Goal: Information Seeking & Learning: Learn about a topic

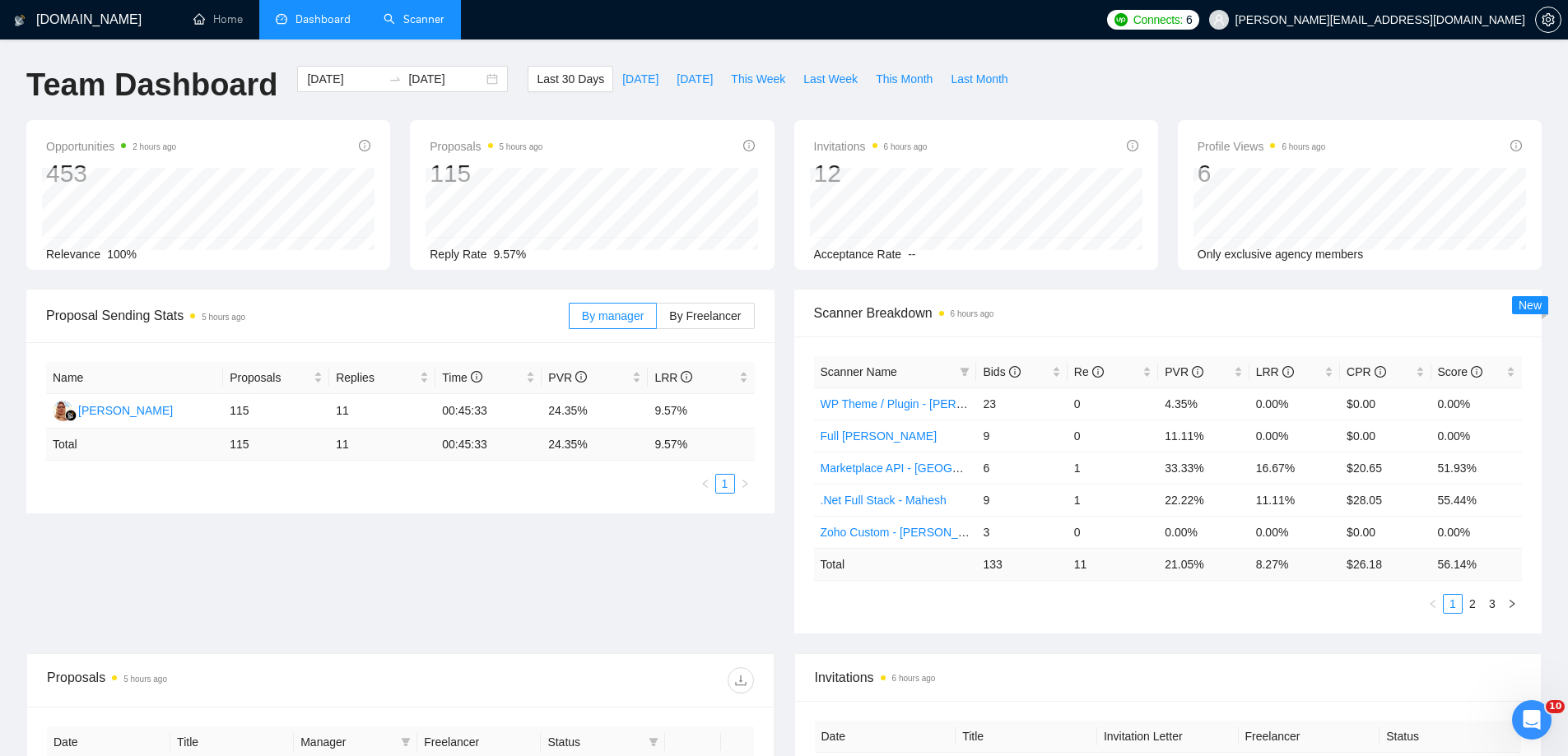
click at [411, 22] on link "Scanner" at bounding box center [414, 19] width 61 height 14
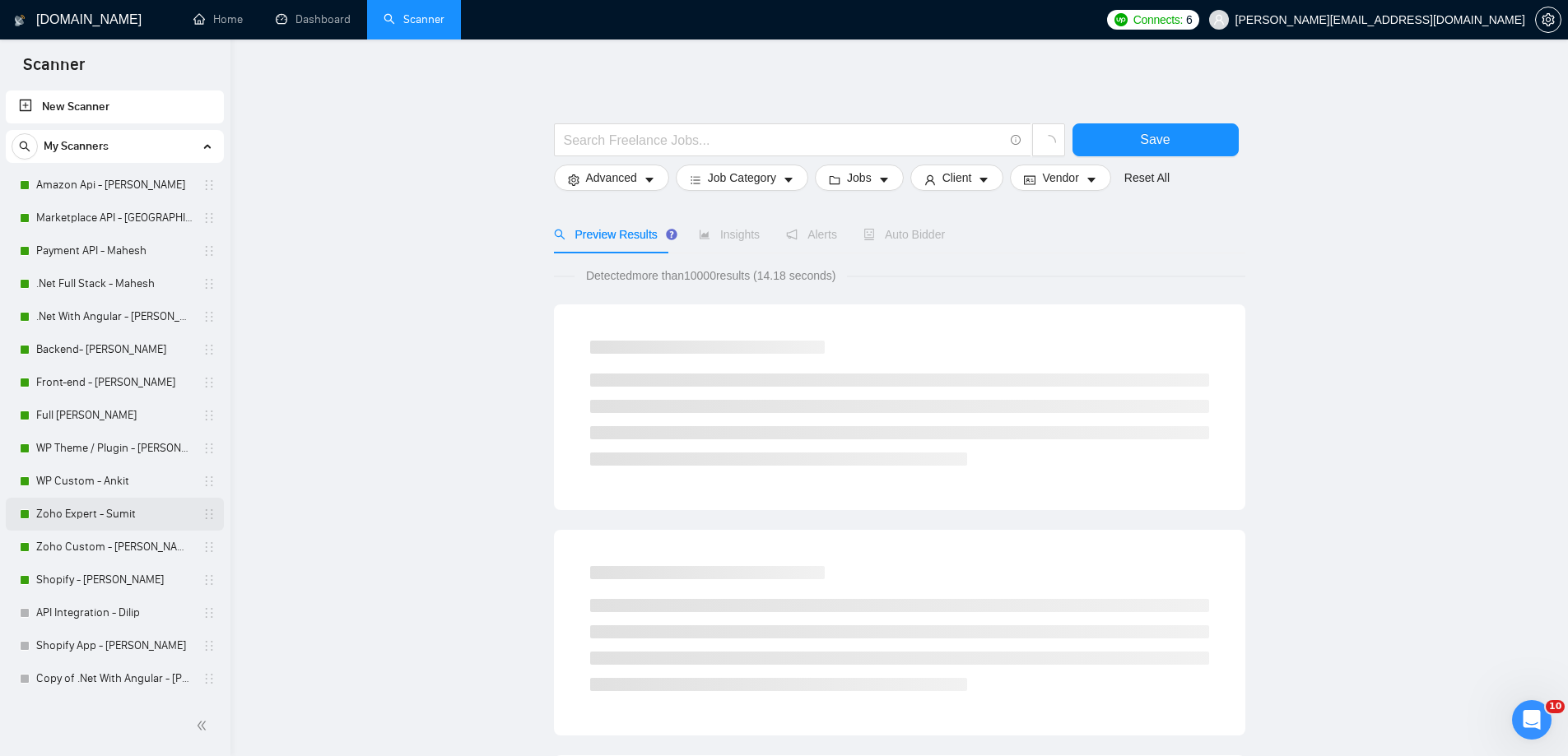
click at [91, 512] on link "Zoho Expert - Sumit" at bounding box center [114, 514] width 156 height 33
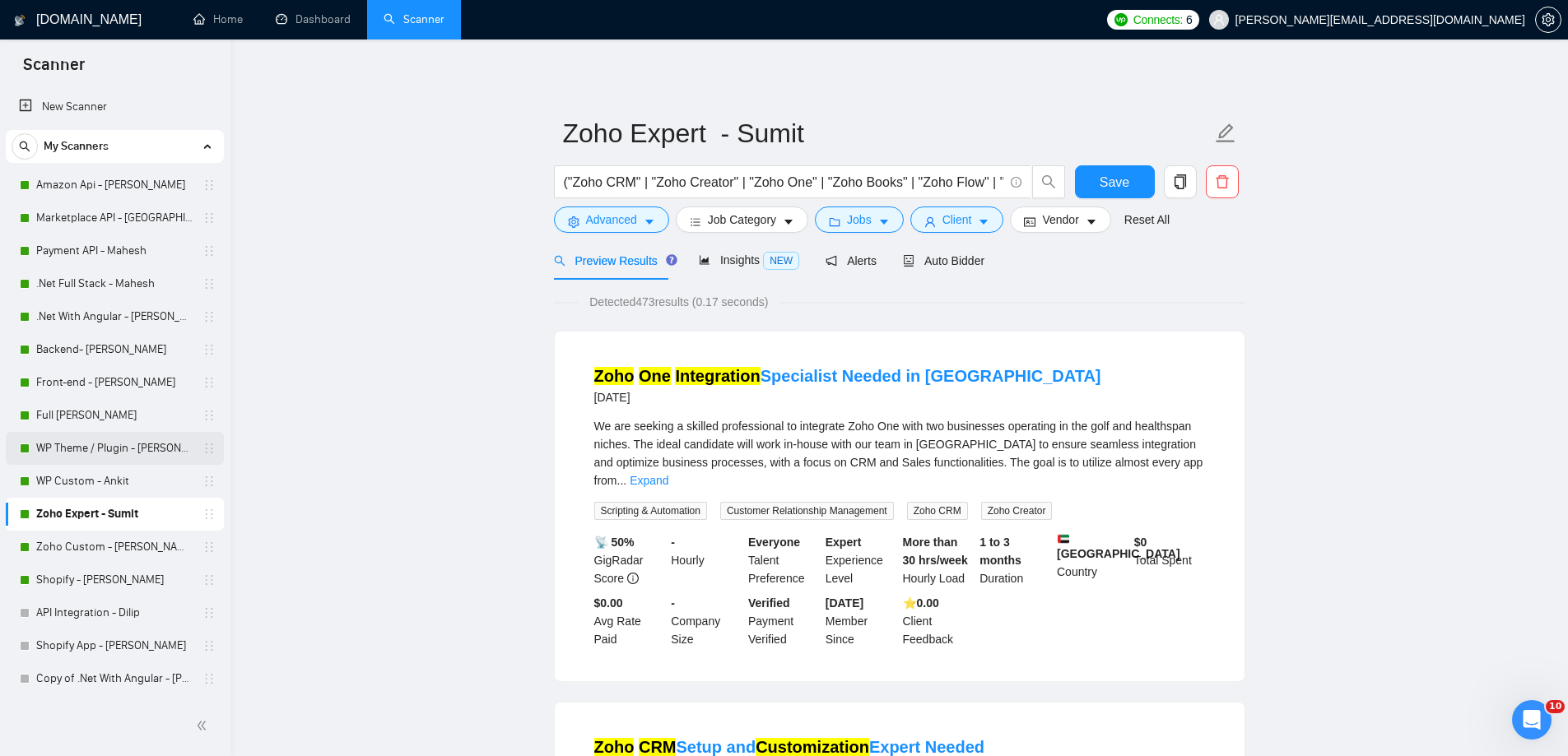
click at [74, 436] on link "WP Theme / Plugin - [PERSON_NAME]" at bounding box center [114, 449] width 156 height 33
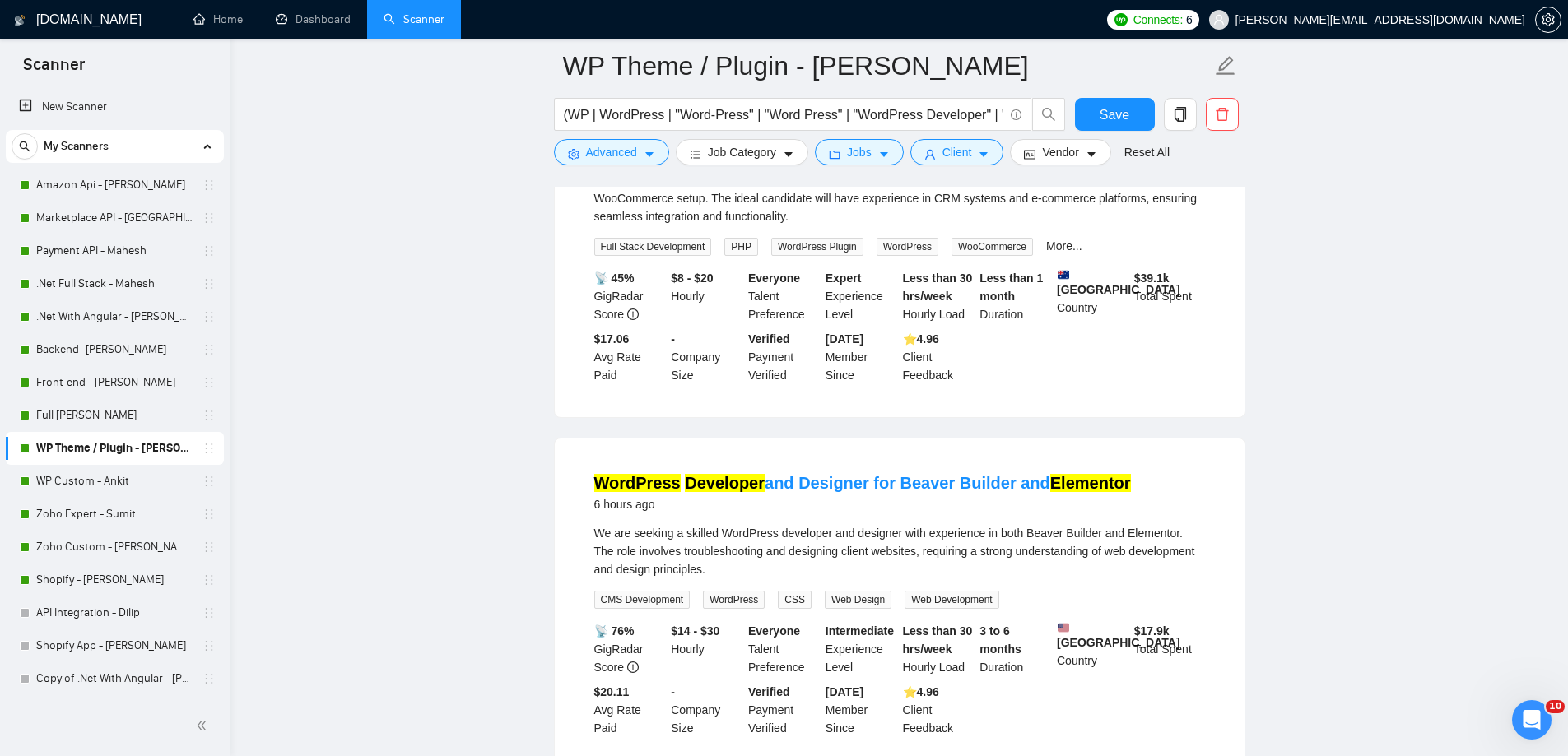
scroll to position [164, 0]
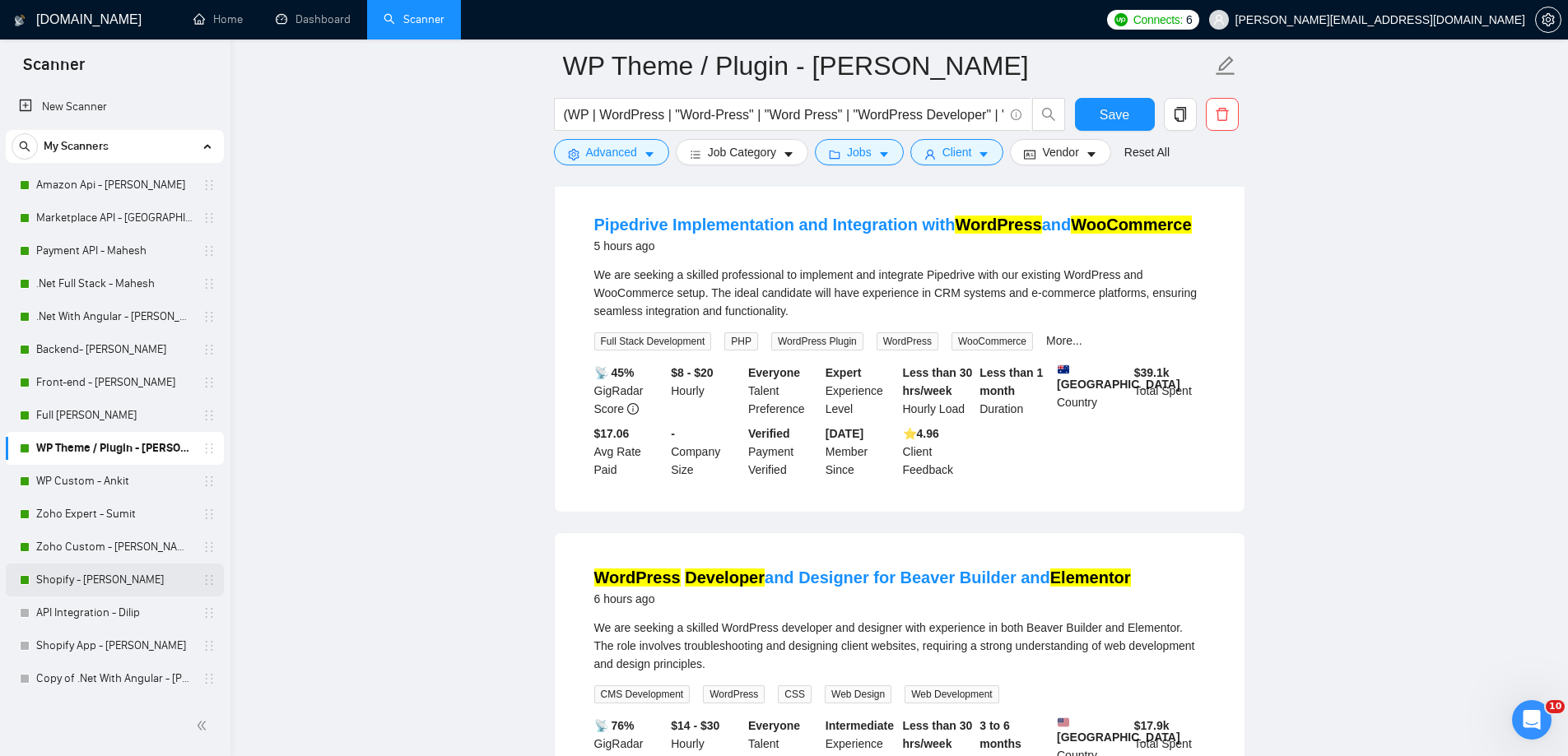
click at [56, 579] on link "Shopify - [PERSON_NAME]" at bounding box center [114, 581] width 156 height 33
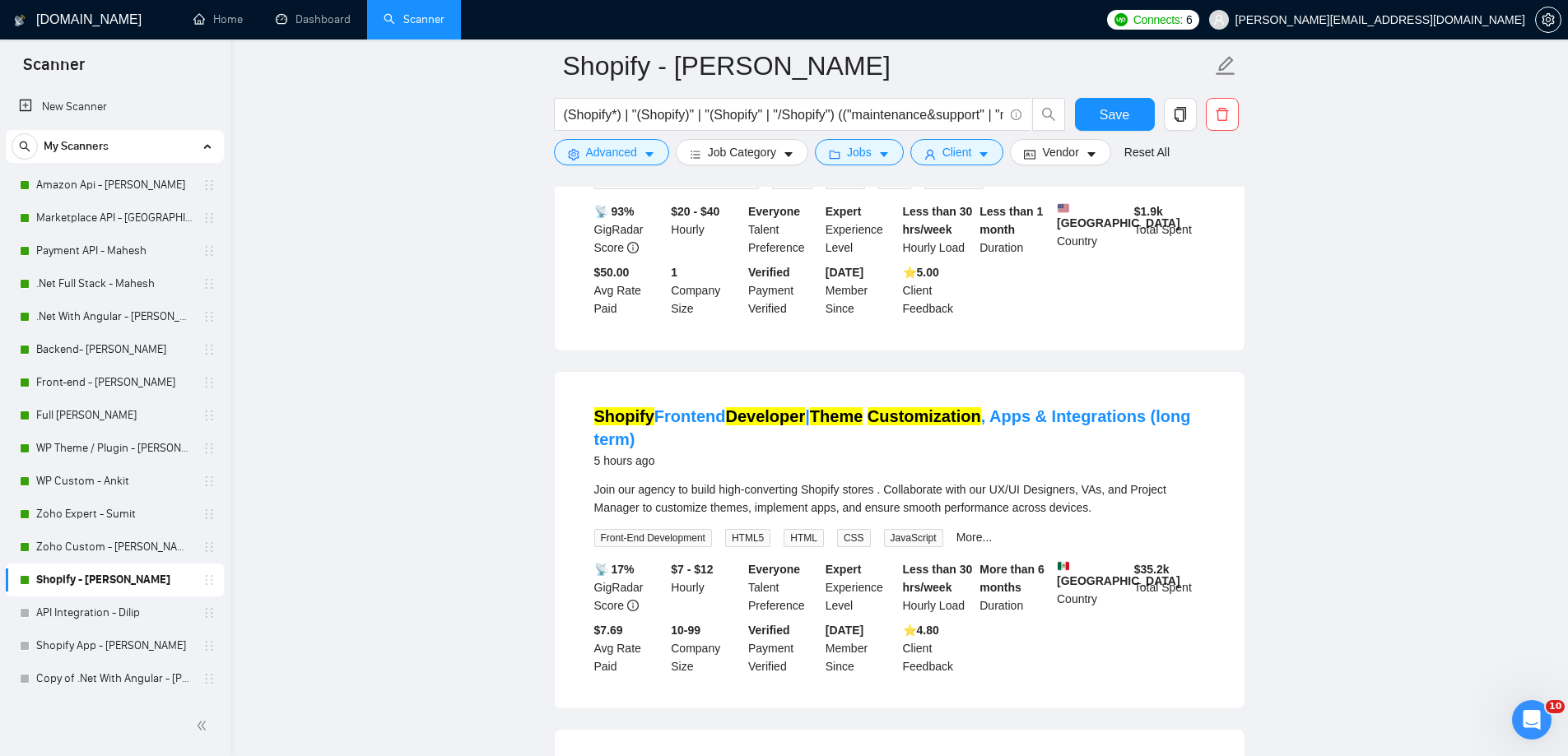
scroll to position [329, 0]
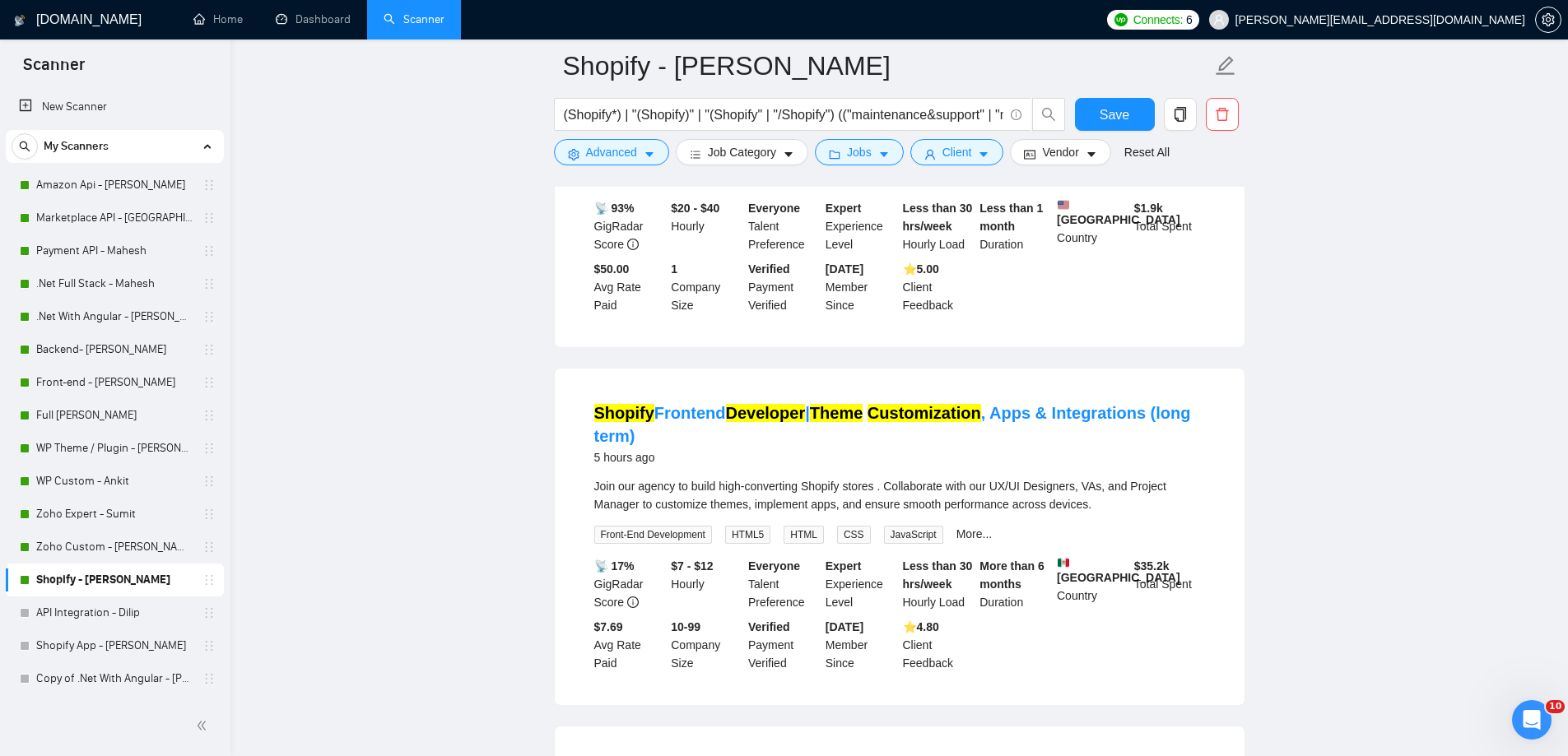
drag, startPoint x: 738, startPoint y: 417, endPoint x: 286, endPoint y: 412, distance: 452.0
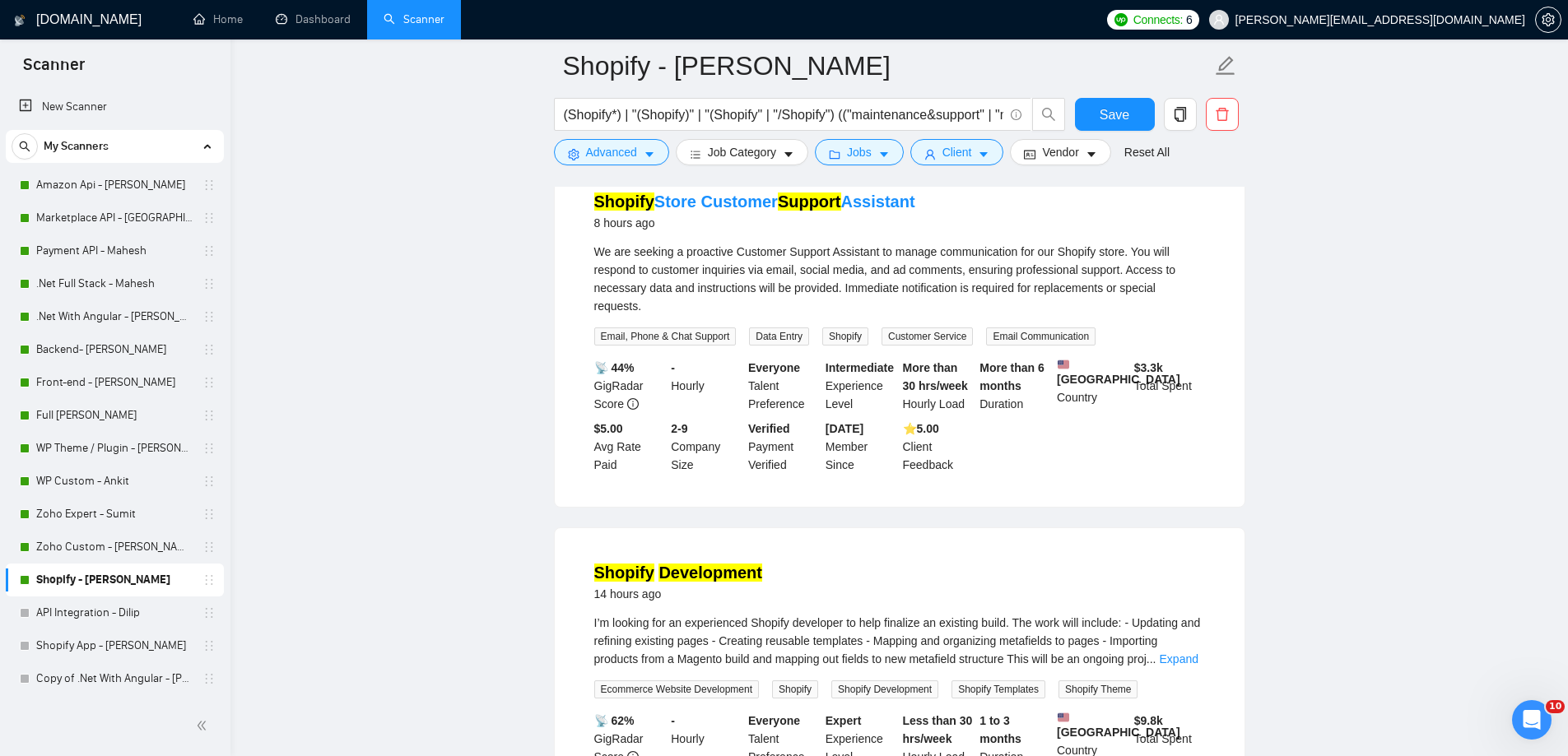
scroll to position [905, 0]
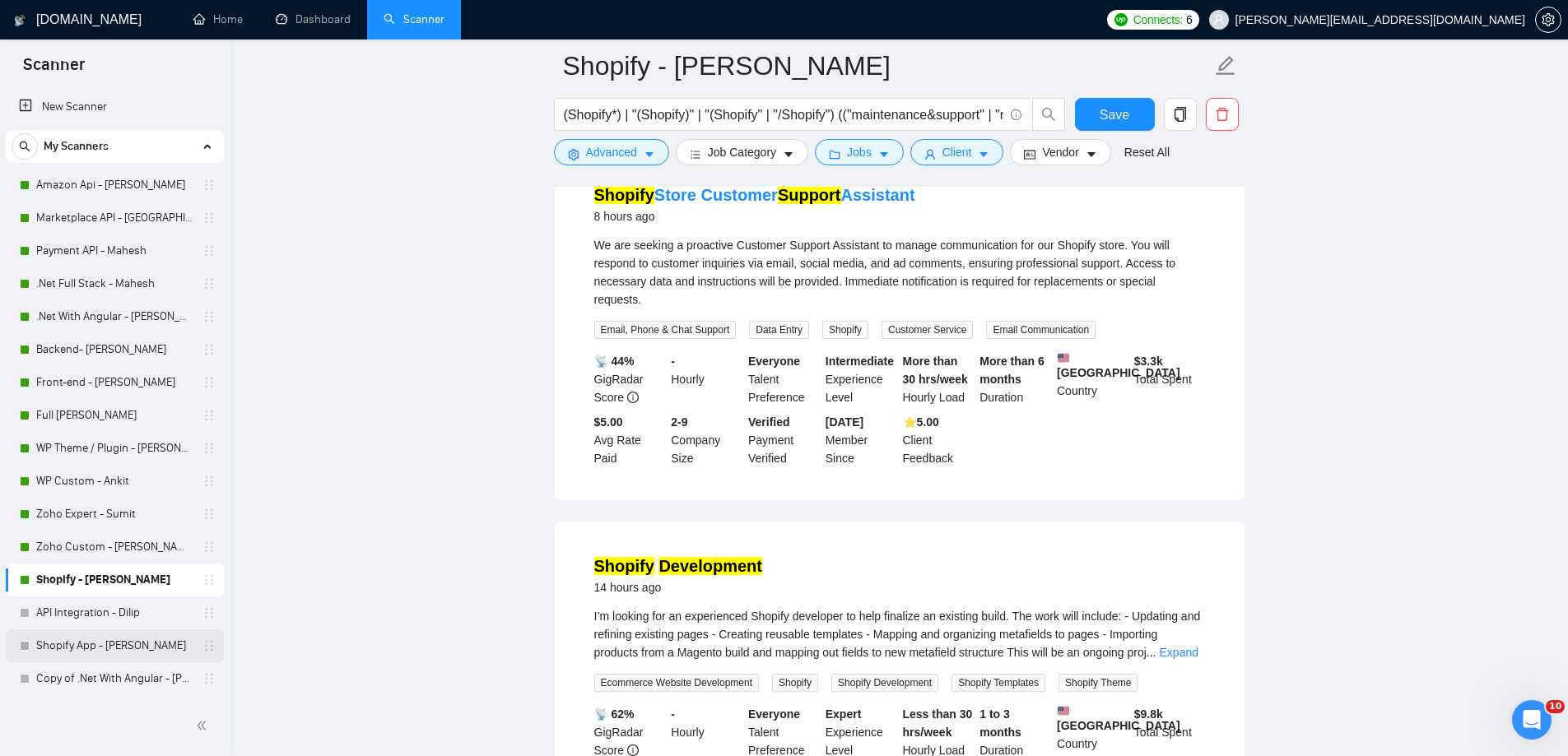
click at [73, 645] on link "Shopify App - [PERSON_NAME]" at bounding box center [114, 646] width 156 height 33
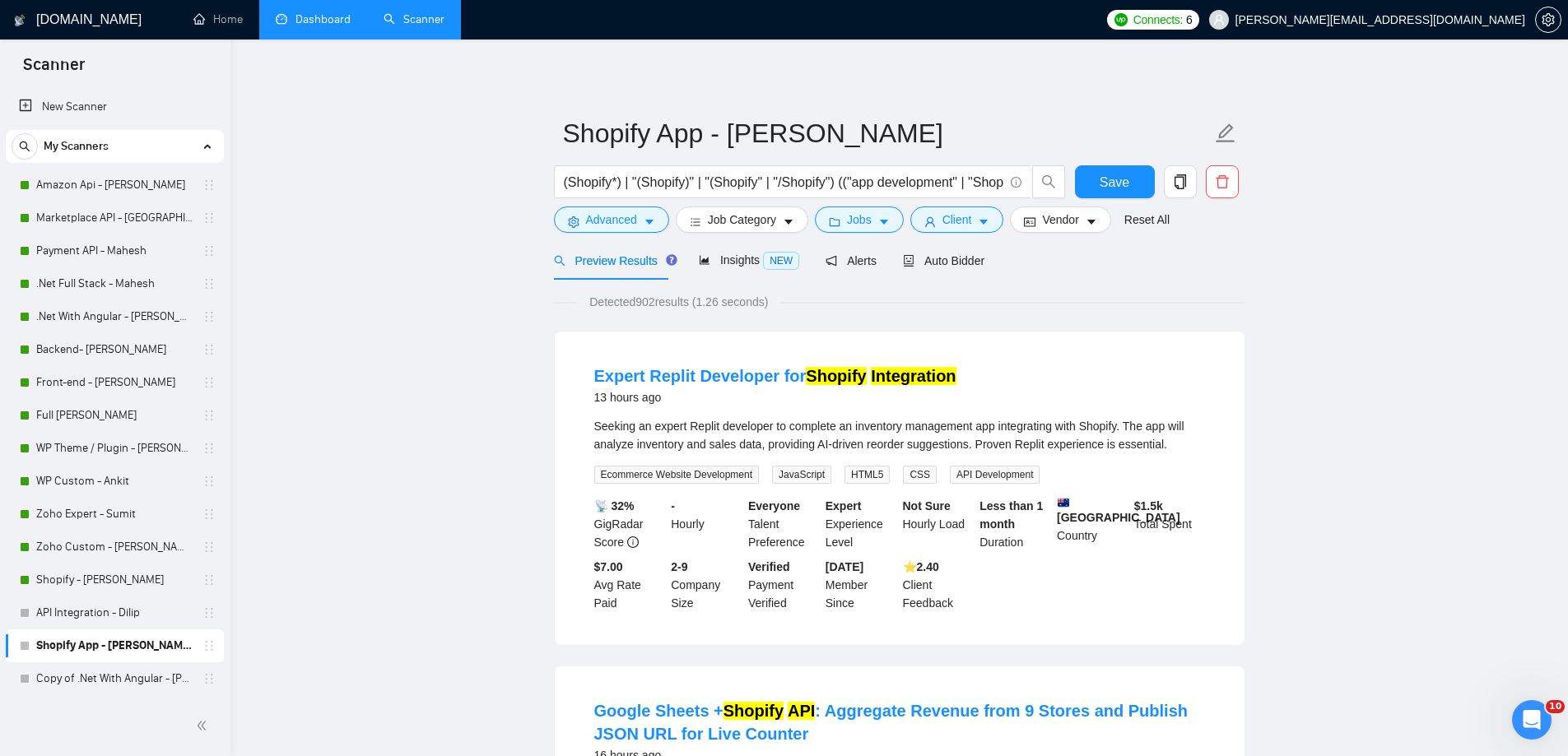
click at [294, 26] on link "Dashboard" at bounding box center [314, 19] width 75 height 14
